Goal: Information Seeking & Learning: Learn about a topic

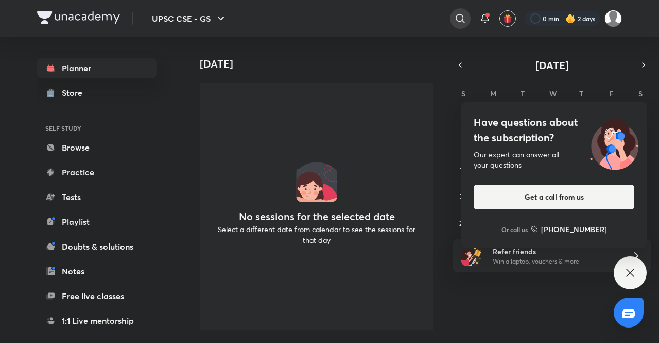
click at [458, 23] on icon at bounding box center [460, 18] width 12 height 12
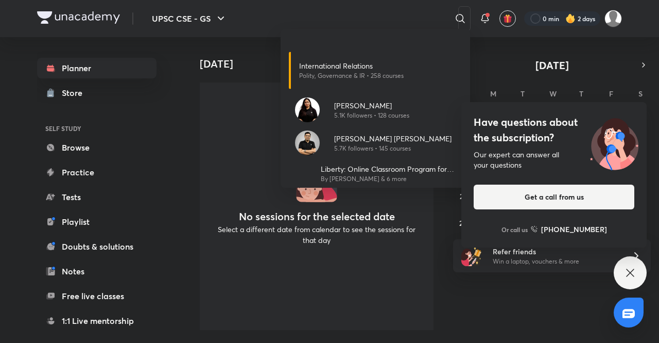
click at [100, 167] on div "International Relations Polity, Governance & IR • 258 courses [PERSON_NAME] 5.1…" at bounding box center [329, 171] width 659 height 343
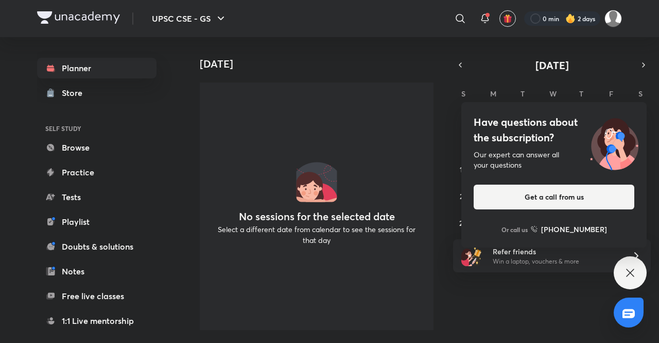
click at [630, 275] on icon at bounding box center [630, 272] width 12 height 12
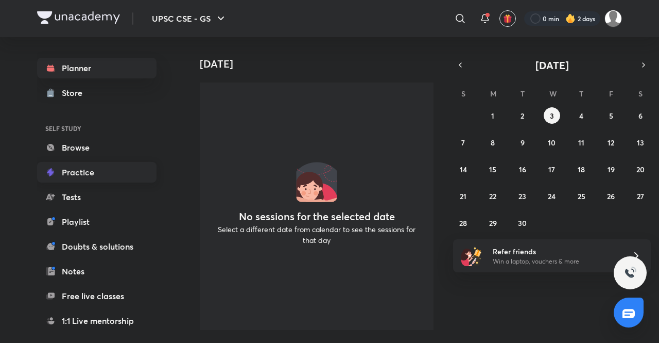
click at [91, 169] on link "Practice" at bounding box center [97, 172] width 120 height 21
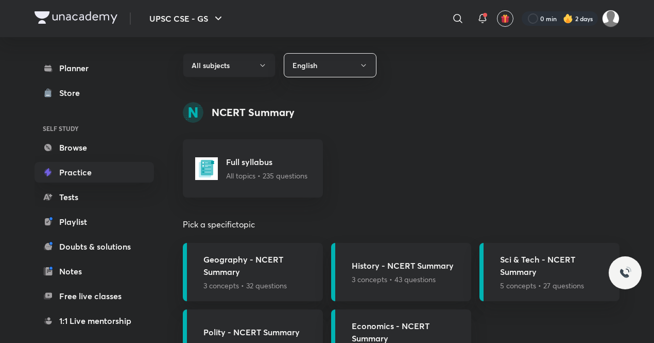
scroll to position [380, 0]
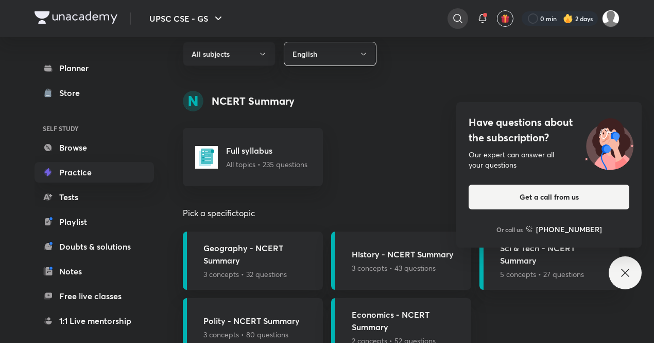
click at [458, 22] on icon at bounding box center [458, 18] width 12 height 12
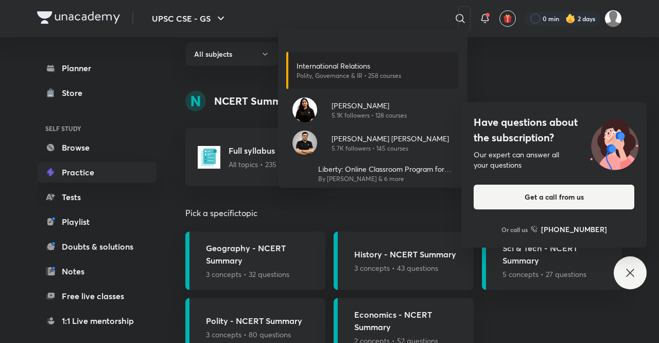
click at [316, 70] on p "International Relations" at bounding box center [349, 65] width 105 height 11
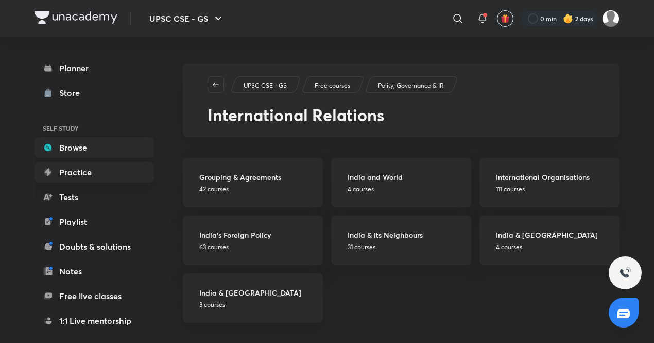
click at [85, 146] on link "Browse" at bounding box center [95, 147] width 120 height 21
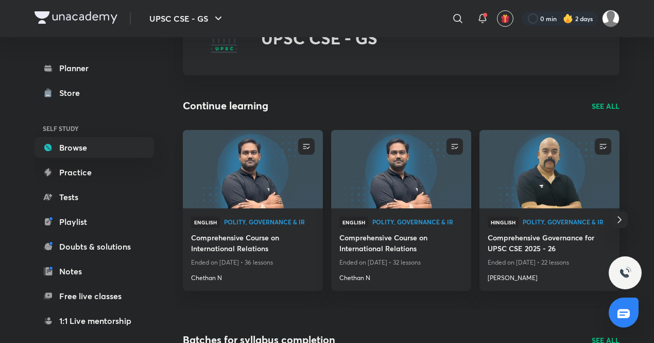
scroll to position [60, 0]
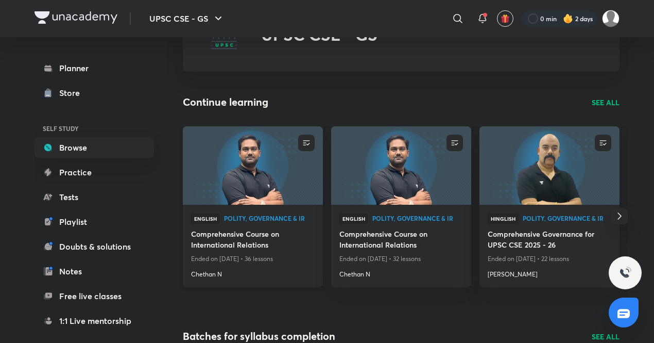
click at [223, 143] on img at bounding box center [252, 165] width 143 height 80
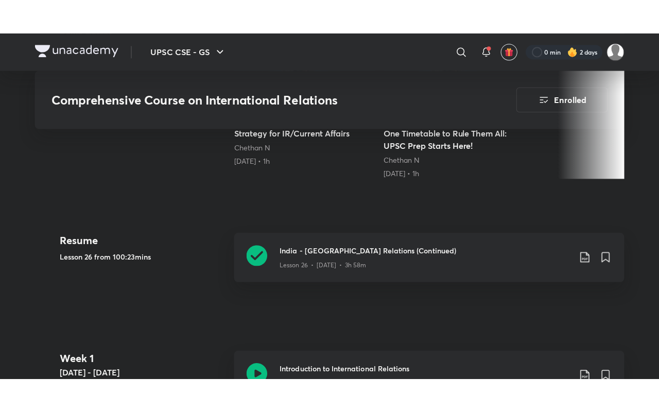
scroll to position [395, 0]
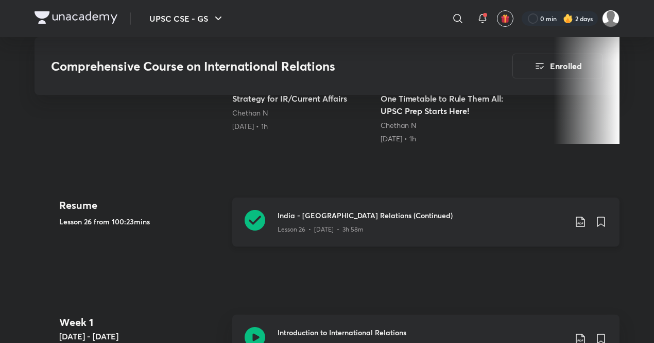
click at [255, 226] on icon at bounding box center [255, 220] width 21 height 21
